Goal: Transaction & Acquisition: Download file/media

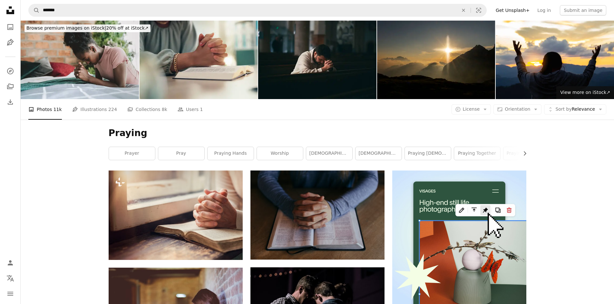
scroll to position [97, 0]
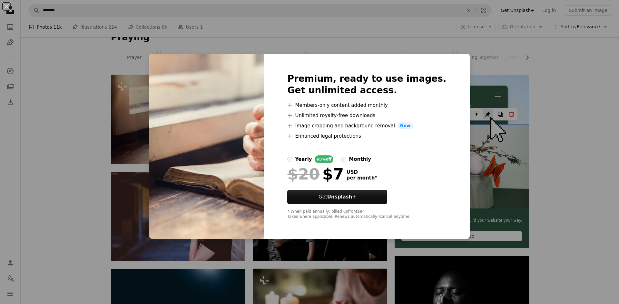
click at [476, 100] on div "An X shape Premium, ready to use images. Get unlimited access. A plus sign Memb…" at bounding box center [309, 152] width 619 height 304
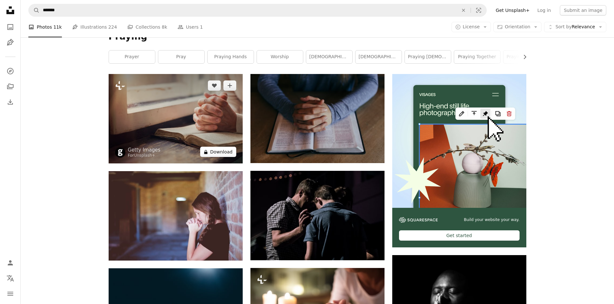
click at [216, 152] on button "A lock Download" at bounding box center [218, 152] width 36 height 10
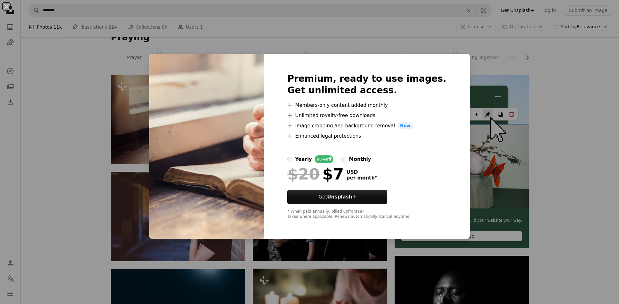
click at [492, 132] on div "An X shape Premium, ready to use images. Get unlimited access. A plus sign Memb…" at bounding box center [309, 152] width 619 height 304
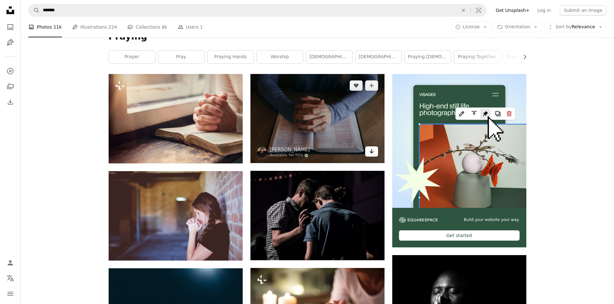
click at [371, 153] on icon "Download" at bounding box center [371, 151] width 4 height 5
